Goal: Transaction & Acquisition: Purchase product/service

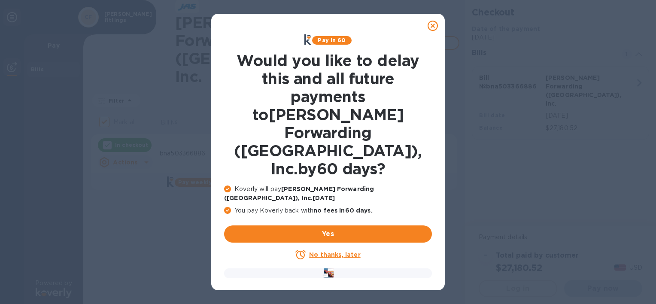
checkbox input "true"
click at [427, 22] on div at bounding box center [432, 25] width 17 height 17
click at [431, 26] on icon at bounding box center [433, 26] width 10 height 10
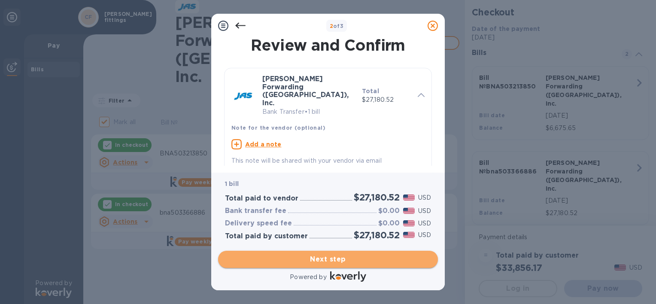
click at [321, 254] on span "Next step" at bounding box center [328, 259] width 206 height 10
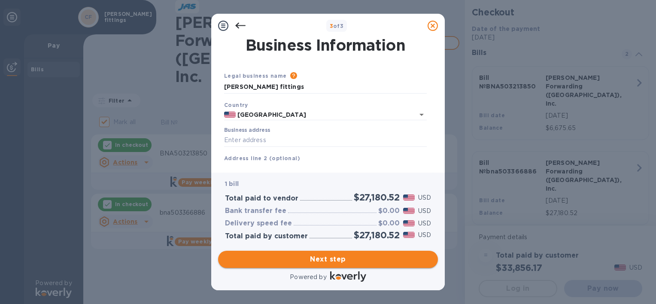
click at [324, 260] on span "Next step" at bounding box center [328, 259] width 206 height 10
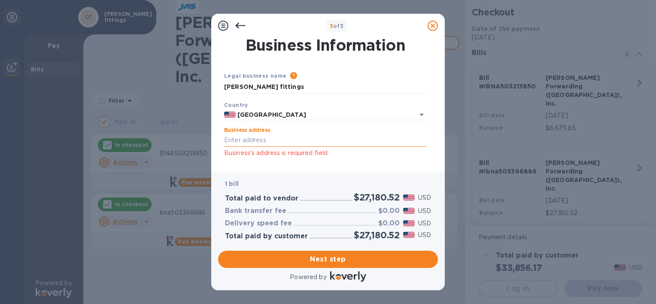
click at [267, 138] on input "Business address" at bounding box center [325, 140] width 203 height 13
type input "[STREET_ADDRESS][US_STATE]"
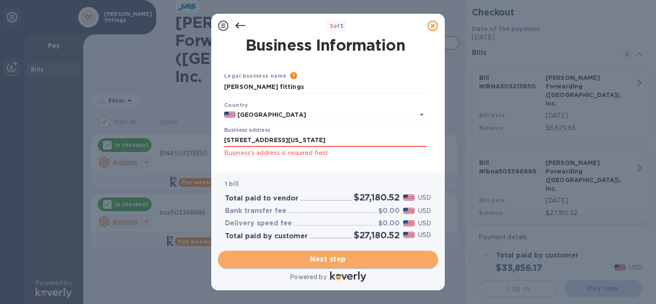
click at [307, 263] on span "Next step" at bounding box center [328, 259] width 206 height 10
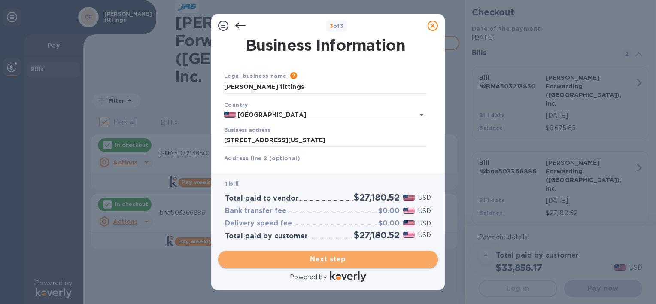
click at [328, 258] on span "Next step" at bounding box center [328, 259] width 206 height 10
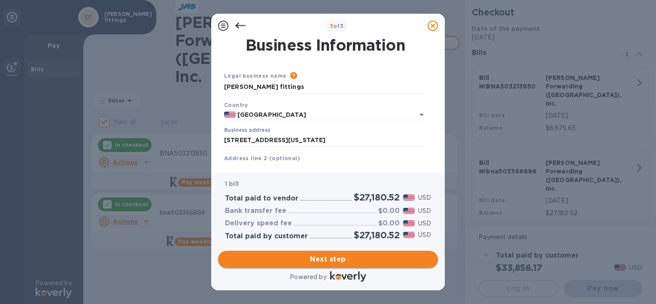
click at [313, 256] on span "Next step" at bounding box center [328, 259] width 206 height 10
click at [421, 115] on icon "Open" at bounding box center [421, 115] width 4 height 2
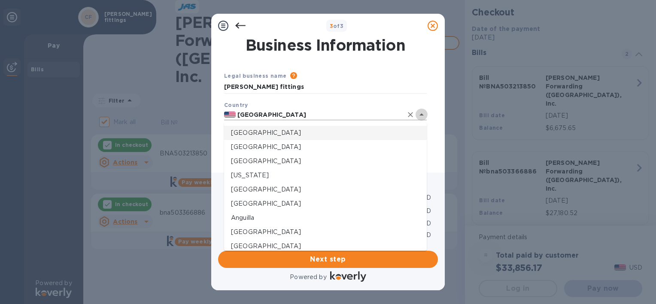
click at [421, 115] on icon "Close" at bounding box center [421, 114] width 4 height 2
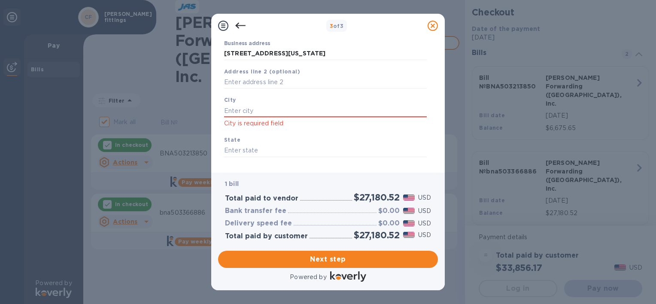
scroll to position [102, 0]
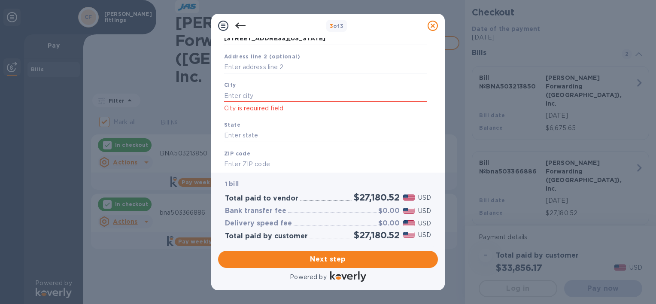
click at [326, 89] on div "[GEOGRAPHIC_DATA] is required field" at bounding box center [325, 97] width 209 height 40
click at [316, 95] on input "text" at bounding box center [325, 95] width 203 height 13
type input "boyertown"
type input "pa"
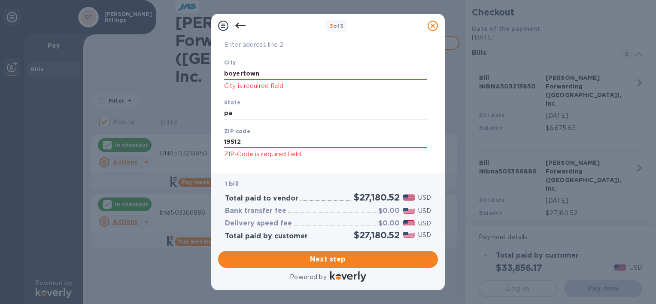
scroll to position [139, 0]
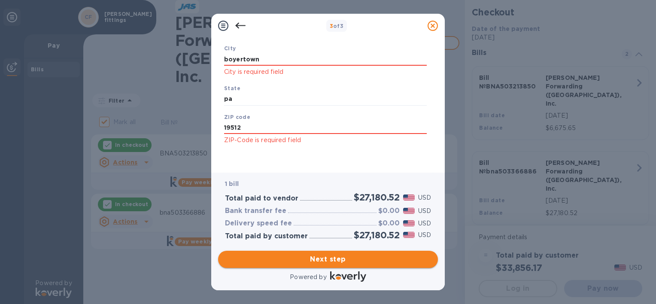
type input "19512"
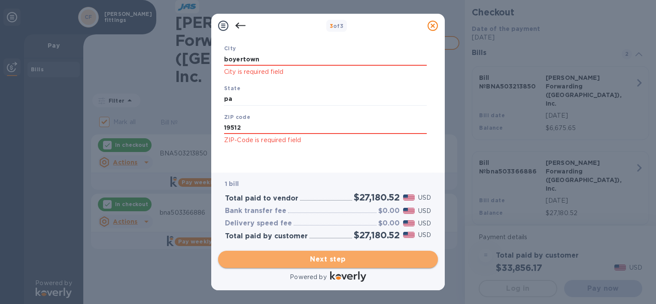
click at [375, 258] on span "Next step" at bounding box center [328, 259] width 206 height 10
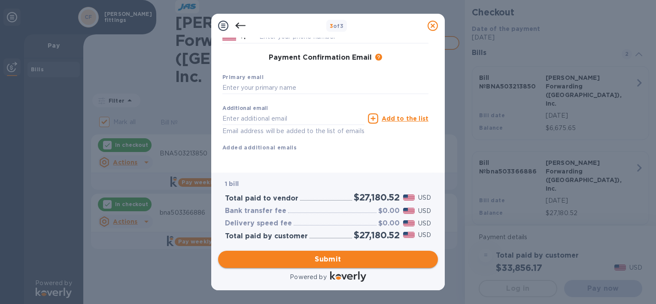
scroll to position [137, 0]
click at [283, 82] on input "text" at bounding box center [325, 88] width 206 height 13
type input "[EMAIL_ADDRESS][DOMAIN_NAME]"
type input "Kym"
type input "[PERSON_NAME]"
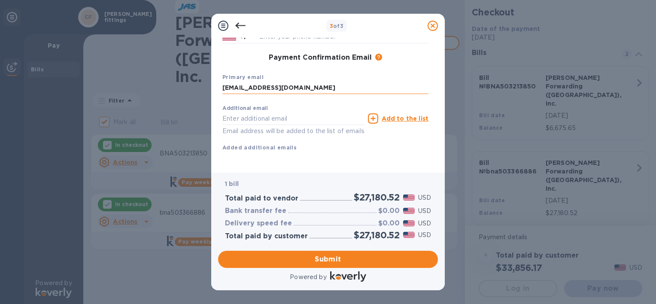
type input "6103676916"
type input "[EMAIL_ADDRESS][DOMAIN_NAME]"
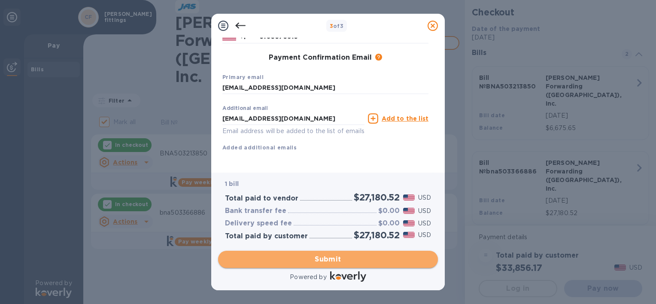
click at [340, 261] on span "Submit" at bounding box center [328, 259] width 206 height 10
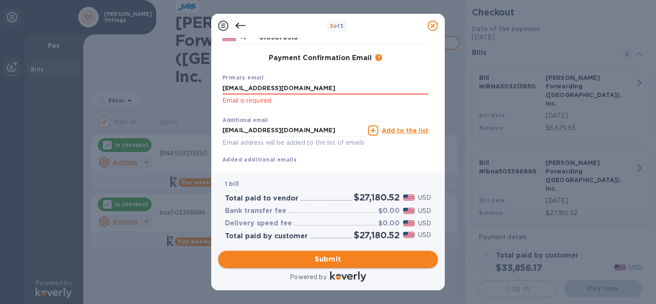
scroll to position [148, 0]
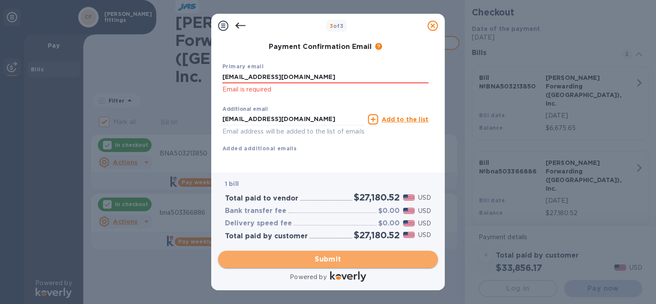
click at [337, 259] on span "Submit" at bounding box center [328, 259] width 206 height 10
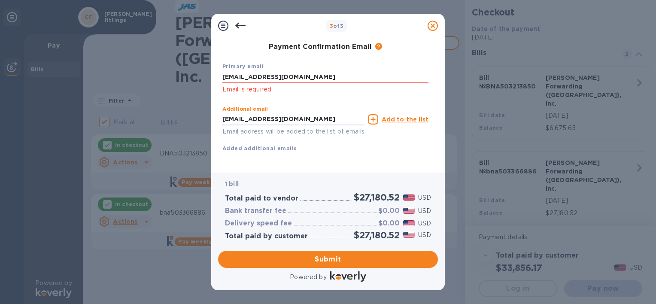
drag, startPoint x: 310, startPoint y: 119, endPoint x: 131, endPoint y: 75, distance: 184.4
click at [134, 80] on div "3 of 3 Payment Contact Information First name [PERSON_NAME] First name is a req…" at bounding box center [328, 152] width 656 height 304
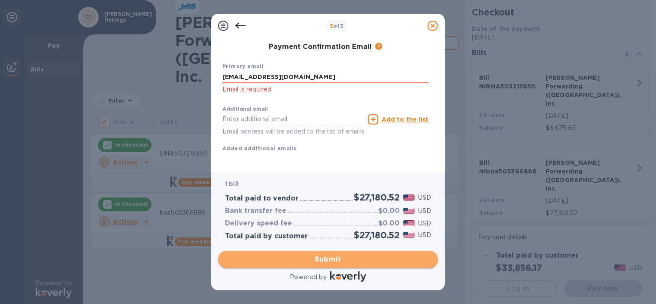
click at [317, 259] on span "Submit" at bounding box center [328, 259] width 206 height 10
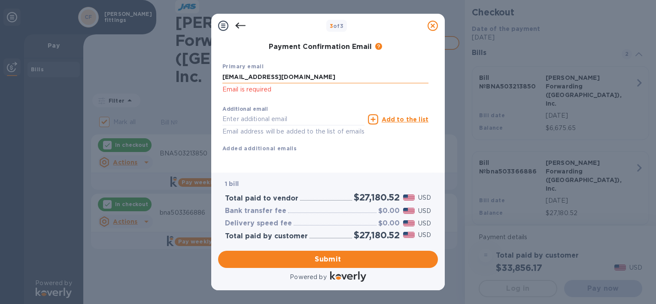
click at [311, 82] on input "[EMAIL_ADDRESS][DOMAIN_NAME]" at bounding box center [325, 77] width 206 height 13
type input "[EMAIL_ADDRESS][DOMAIN_NAME]"
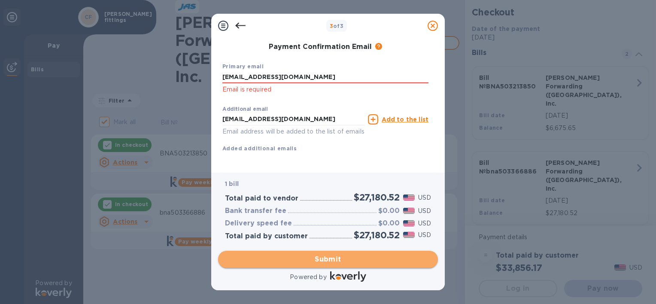
click at [353, 255] on span "Submit" at bounding box center [328, 259] width 206 height 10
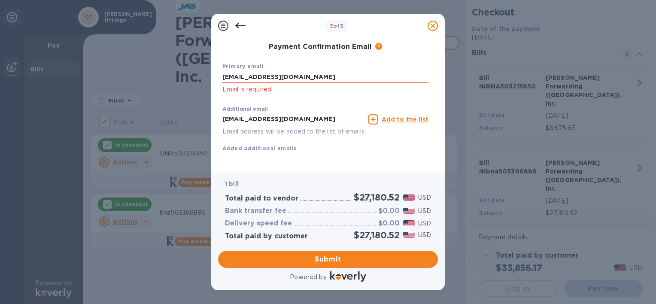
drag, startPoint x: 314, startPoint y: 77, endPoint x: 190, endPoint y: 66, distance: 125.0
click at [190, 66] on div "3 of 3 Payment Contact Information First name [PERSON_NAME] First name is a req…" at bounding box center [328, 152] width 656 height 304
type input "[EMAIL_ADDRESS][DOMAIN_NAME]"
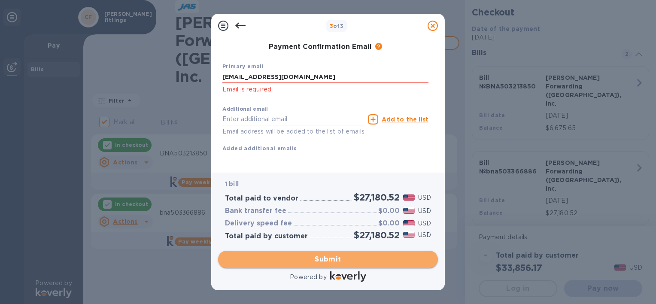
click at [297, 260] on span "Submit" at bounding box center [328, 259] width 206 height 10
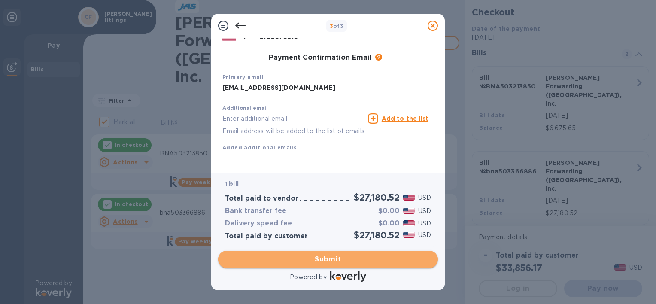
click at [297, 260] on span "Submit" at bounding box center [328, 259] width 206 height 10
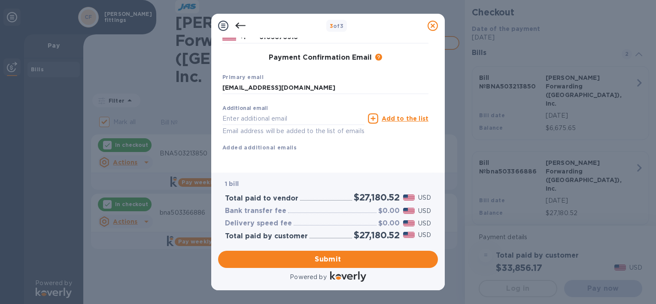
scroll to position [19, 0]
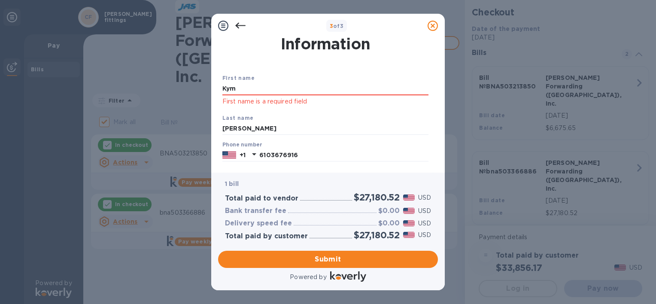
drag, startPoint x: 250, startPoint y: 89, endPoint x: 115, endPoint y: 81, distance: 135.0
click at [115, 81] on div "3 of 3 Payment Contact Information First name [PERSON_NAME] First name is a req…" at bounding box center [328, 152] width 656 height 304
type input "kym"
type input "[PERSON_NAME]"
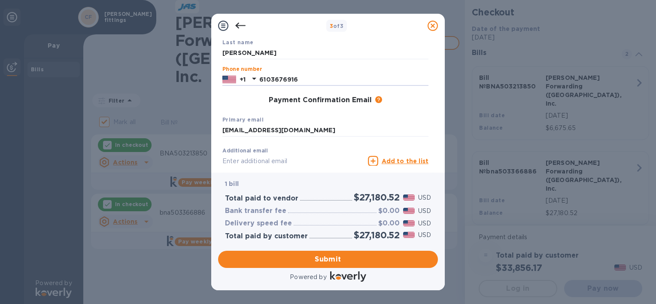
scroll to position [105, 0]
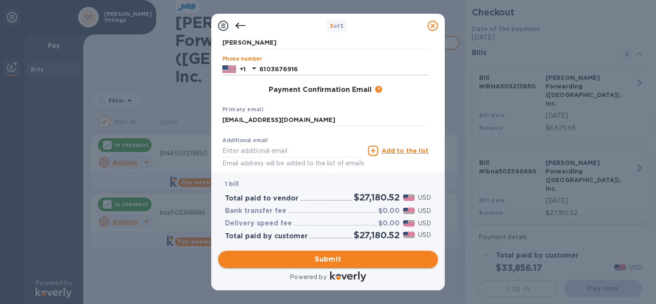
click at [339, 261] on span "Submit" at bounding box center [328, 259] width 206 height 10
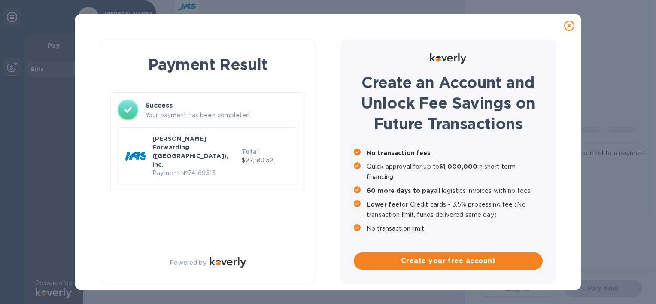
scroll to position [0, 0]
checkbox input "true"
